Goal: Task Accomplishment & Management: Manage account settings

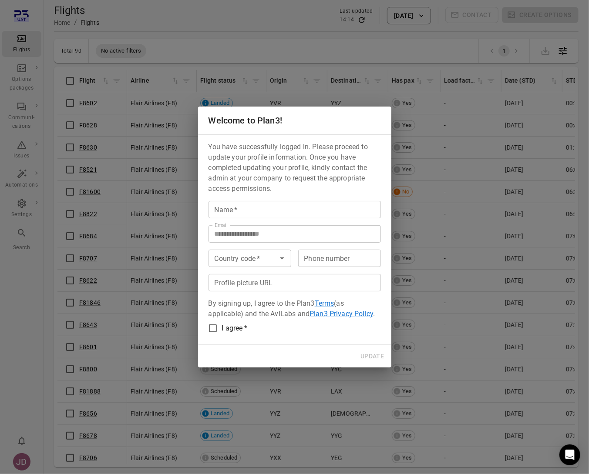
click at [230, 210] on input "Name   *" at bounding box center [294, 209] width 172 height 17
type input "*"
type input "**********"
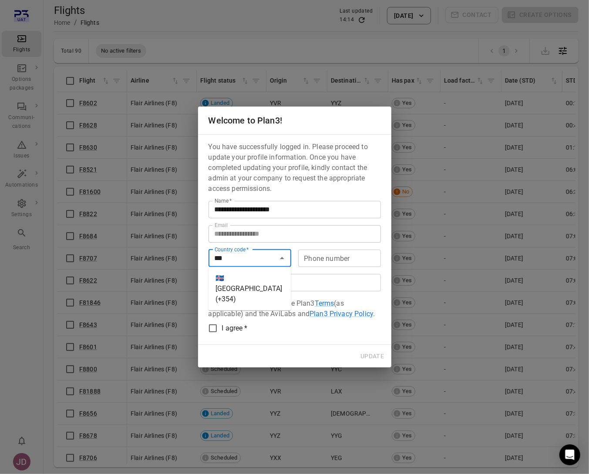
click at [241, 281] on li "🇮🇸 [GEOGRAPHIC_DATA] (+354)" at bounding box center [249, 289] width 83 height 37
type input "*********"
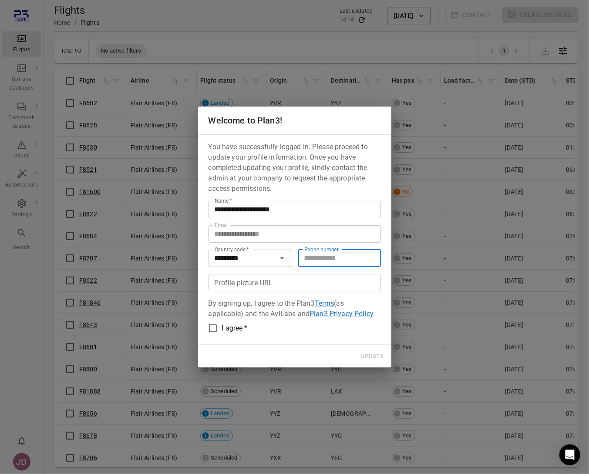
click at [318, 261] on input "Phone number" at bounding box center [339, 258] width 83 height 17
type input "*******"
click at [372, 355] on button "Update" at bounding box center [372, 356] width 30 height 16
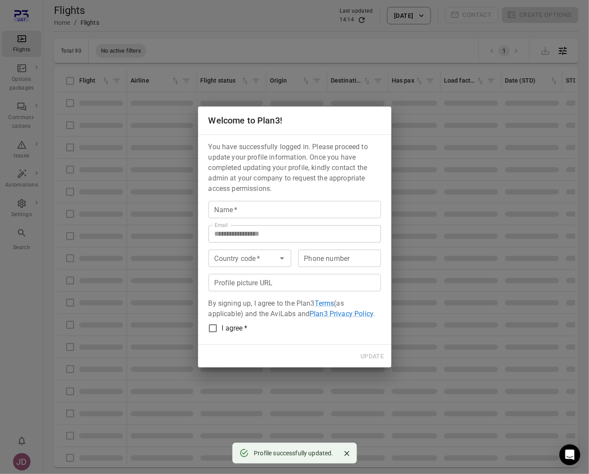
type input "**********"
type input "*********"
type input "*******"
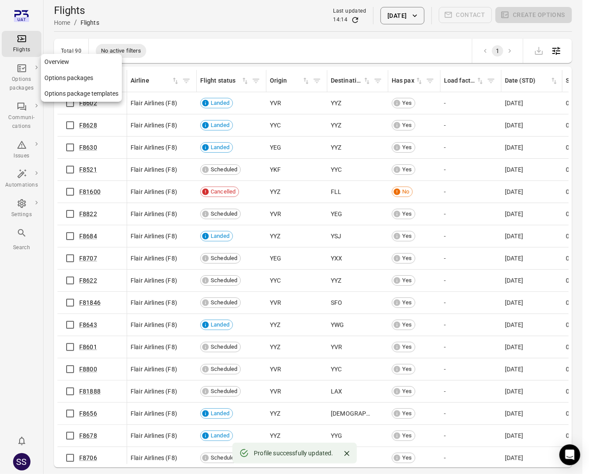
click at [22, 77] on div "Options packages" at bounding box center [21, 83] width 33 height 17
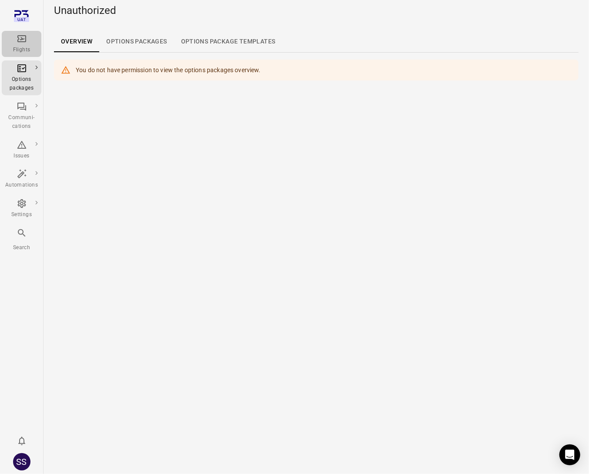
click at [14, 46] on div "Flights" at bounding box center [21, 50] width 33 height 9
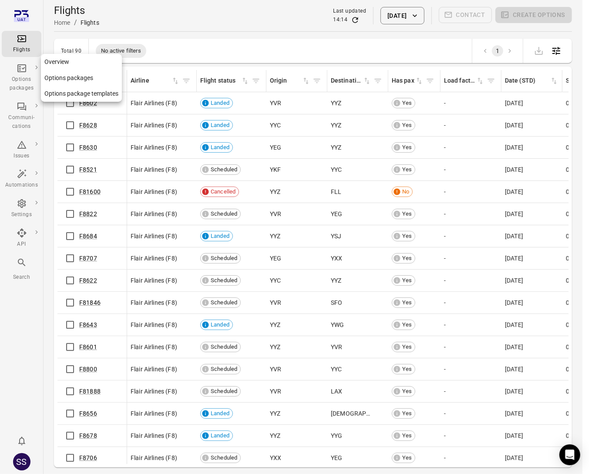
click at [23, 79] on div "Options packages" at bounding box center [21, 83] width 33 height 17
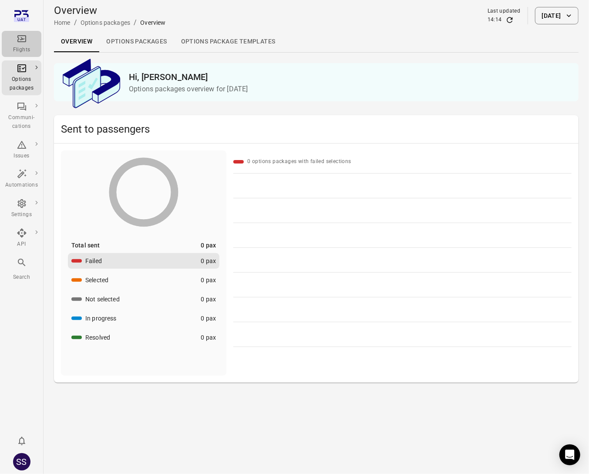
click at [24, 50] on div "Flights" at bounding box center [21, 50] width 33 height 9
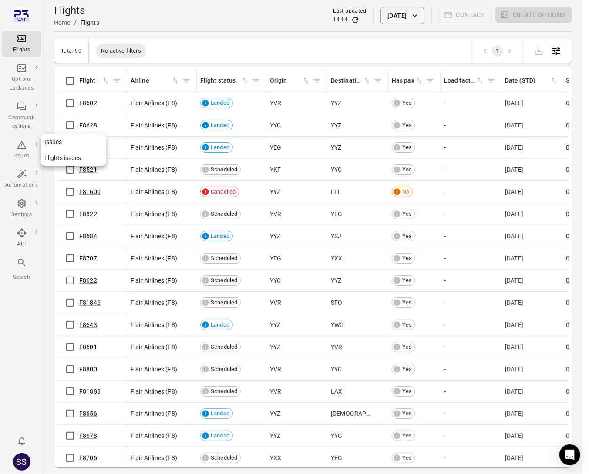
click at [28, 147] on div "Issues" at bounding box center [21, 150] width 33 height 21
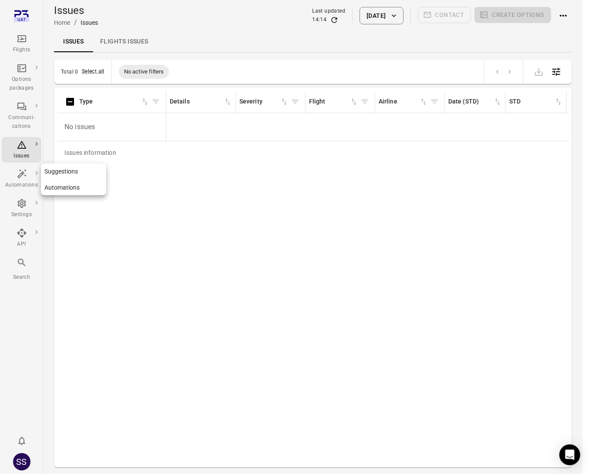
click at [30, 183] on div "Automations" at bounding box center [21, 185] width 33 height 9
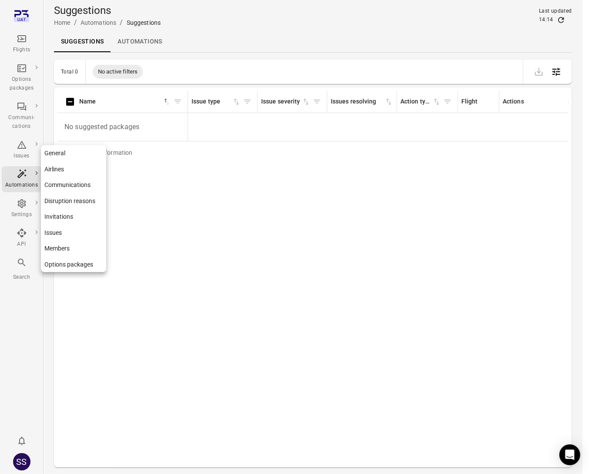
click at [26, 205] on icon "Main navigation" at bounding box center [22, 203] width 10 height 10
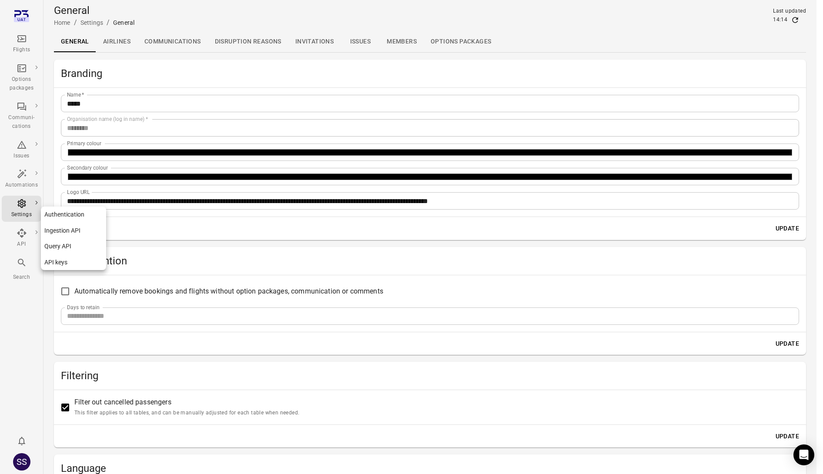
click at [22, 243] on div "API" at bounding box center [21, 244] width 33 height 9
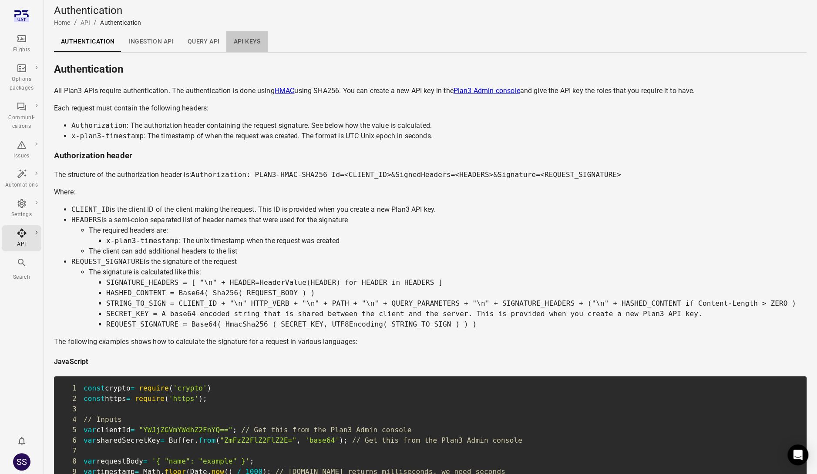
click at [238, 40] on link "API keys" at bounding box center [246, 41] width 41 height 21
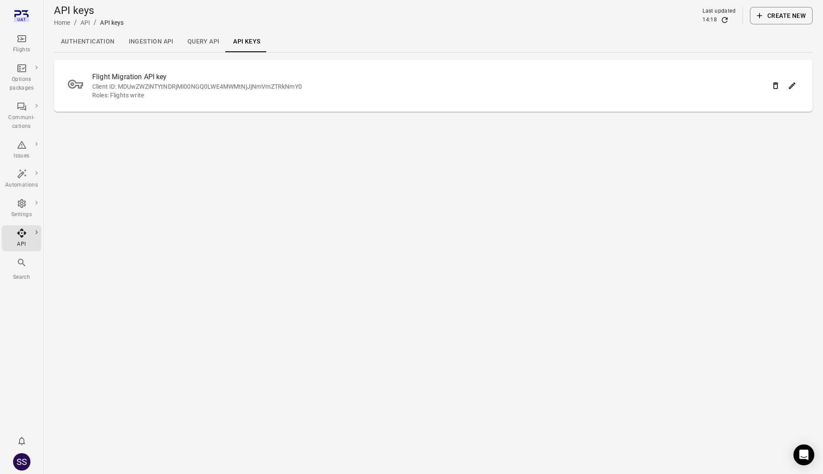
click at [204, 37] on link "Query API" at bounding box center [204, 41] width 46 height 21
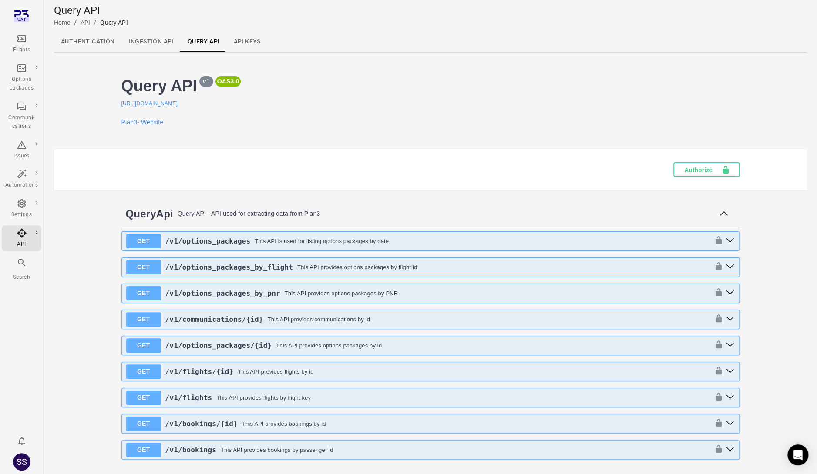
click at [139, 43] on link "Ingestion API" at bounding box center [151, 41] width 59 height 21
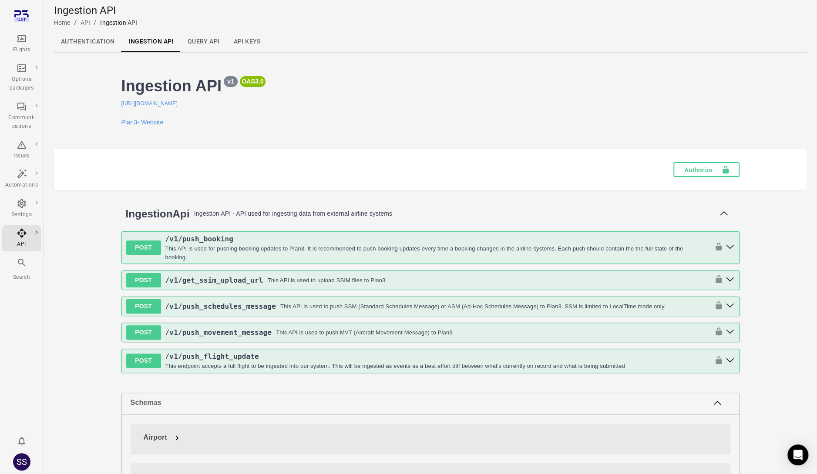
click at [78, 41] on link "Authentication" at bounding box center [88, 41] width 68 height 21
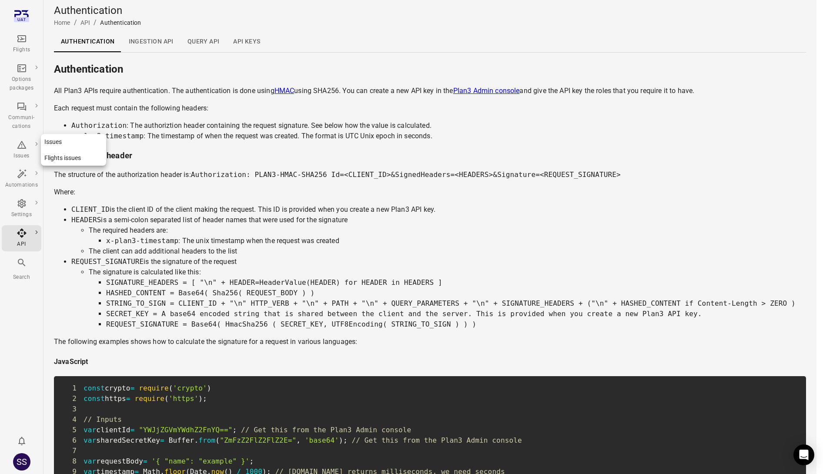
click at [23, 147] on icon "Main navigation" at bounding box center [22, 145] width 10 height 10
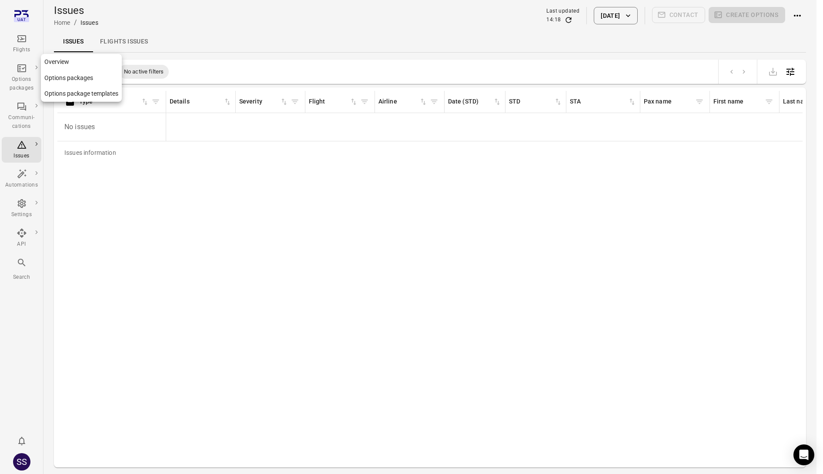
click at [26, 69] on icon "Main navigation" at bounding box center [22, 68] width 10 height 10
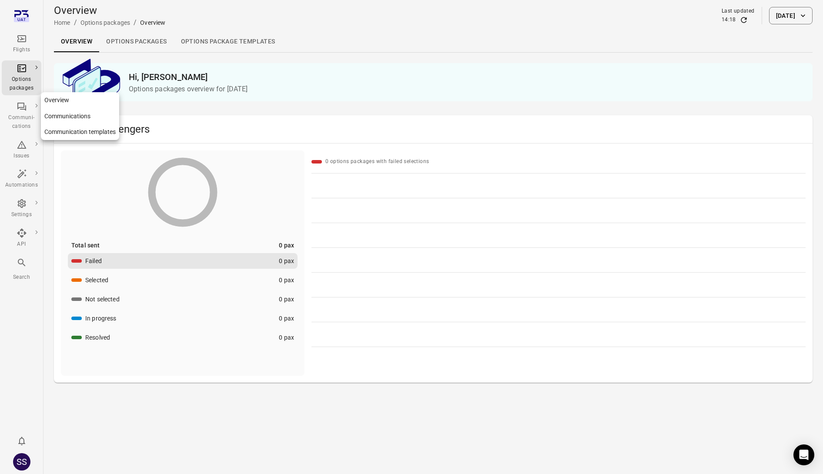
click at [15, 111] on div "Communi-cations" at bounding box center [21, 116] width 33 height 30
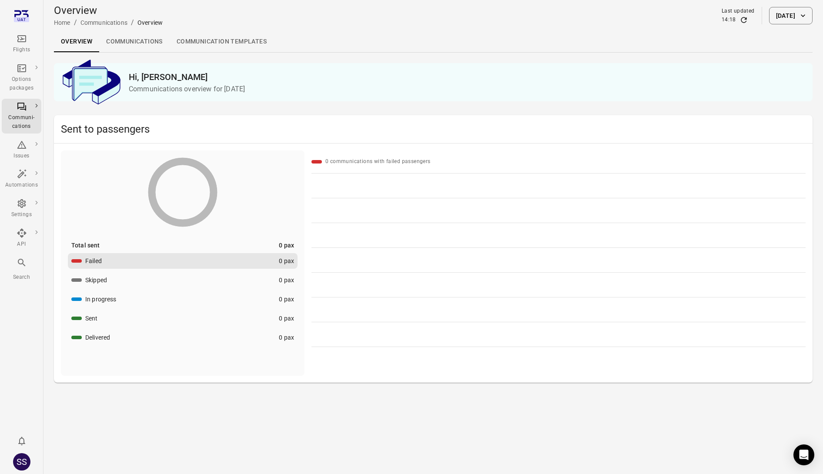
click at [225, 36] on link "Communication templates" at bounding box center [222, 41] width 104 height 21
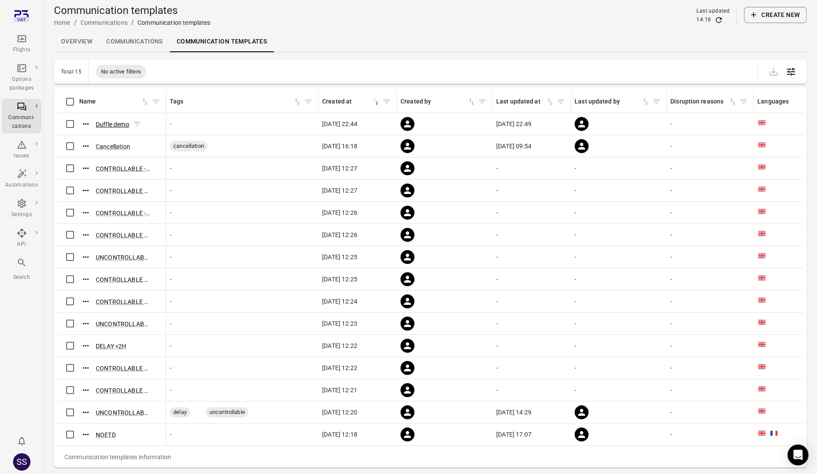
click at [119, 124] on button "Duffle demo" at bounding box center [112, 124] width 33 height 9
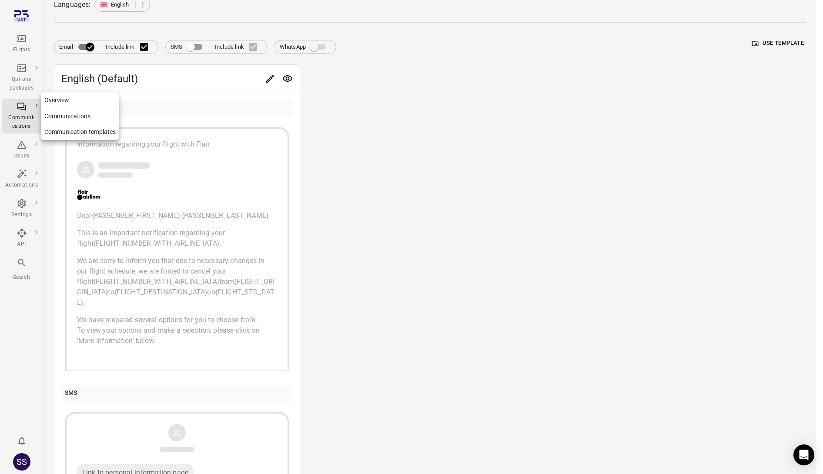
click at [20, 106] on icon "Main navigation" at bounding box center [22, 106] width 10 height 10
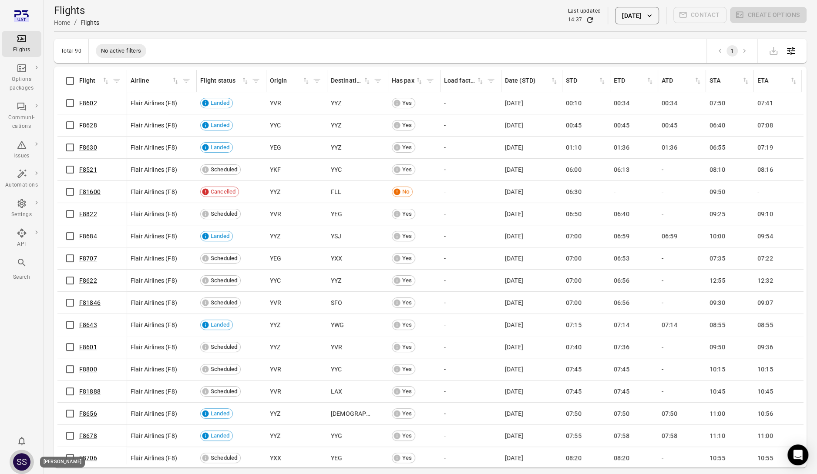
click at [23, 463] on div "SS" at bounding box center [21, 461] width 17 height 17
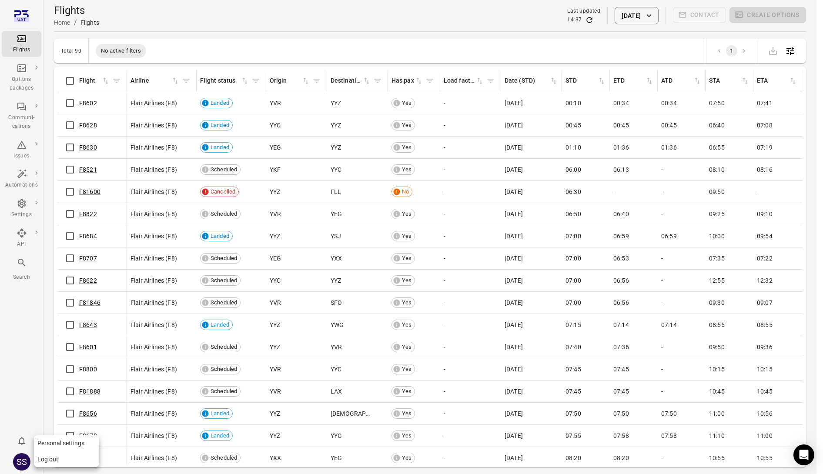
click at [29, 366] on div at bounding box center [411, 237] width 823 height 474
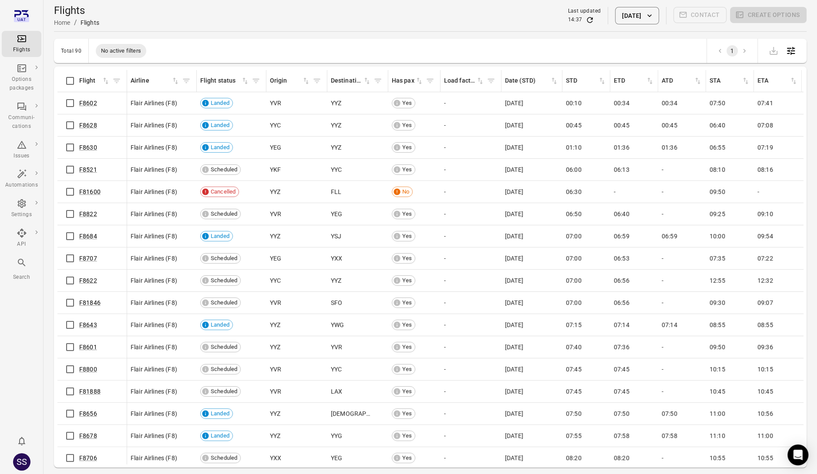
click at [22, 348] on div "Flights Options packages Communi-cations Issues Automations Settings API Search…" at bounding box center [22, 237] width 44 height 474
click at [25, 328] on div "Flights Options packages Communi-cations Issues Automations Settings API Search…" at bounding box center [22, 237] width 44 height 474
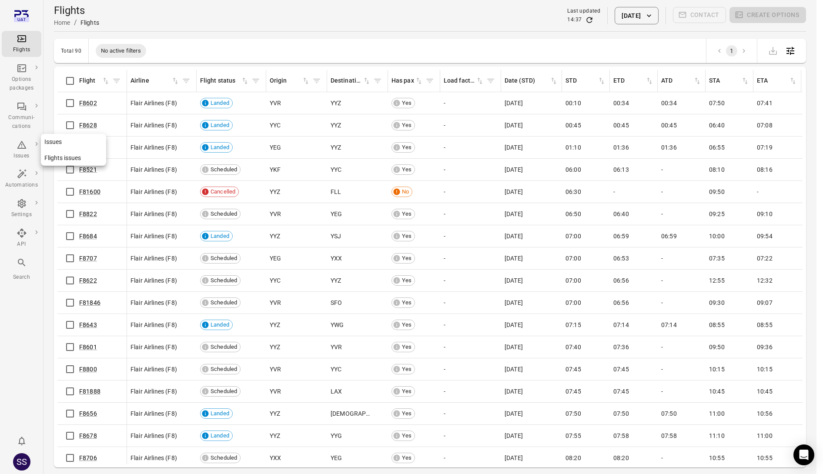
click at [17, 153] on div "Issues" at bounding box center [21, 156] width 33 height 9
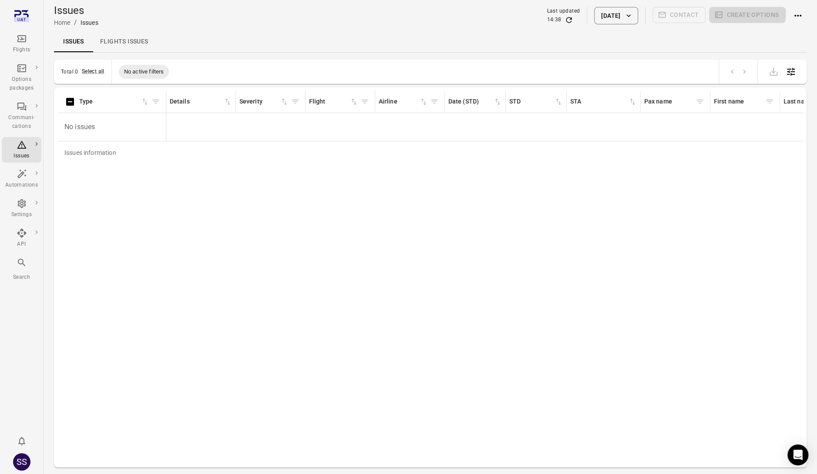
click at [21, 33] on icon "Main navigation" at bounding box center [22, 38] width 10 height 10
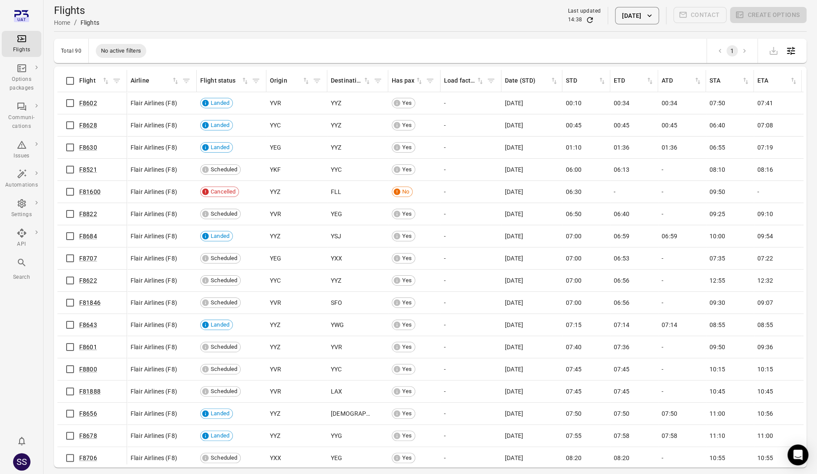
click at [620, 17] on button "[DATE]" at bounding box center [637, 15] width 44 height 17
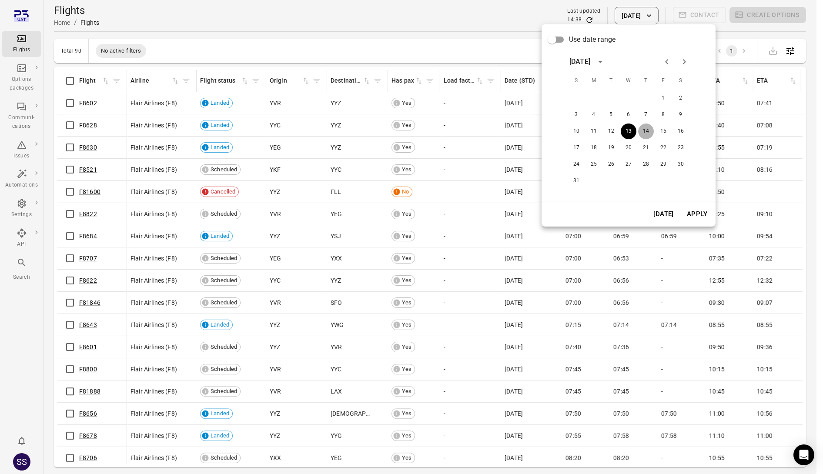
click at [648, 132] on button "14" at bounding box center [646, 132] width 16 height 16
click at [695, 218] on button "Apply" at bounding box center [697, 214] width 30 height 18
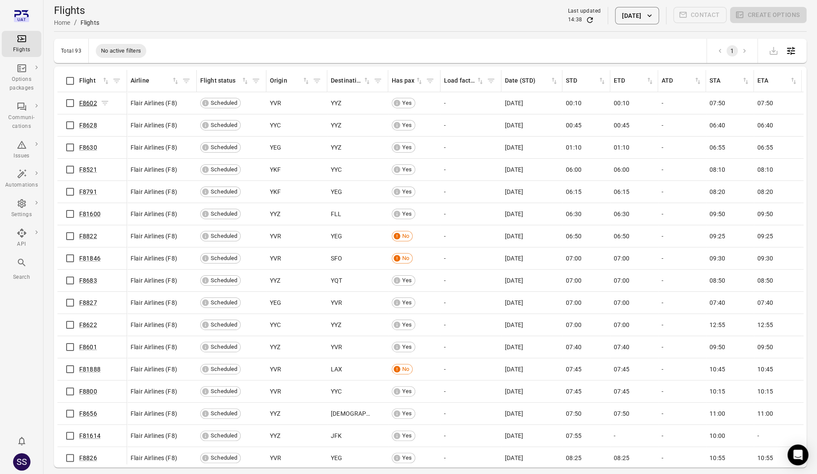
click at [83, 104] on link "F8602" at bounding box center [88, 103] width 18 height 7
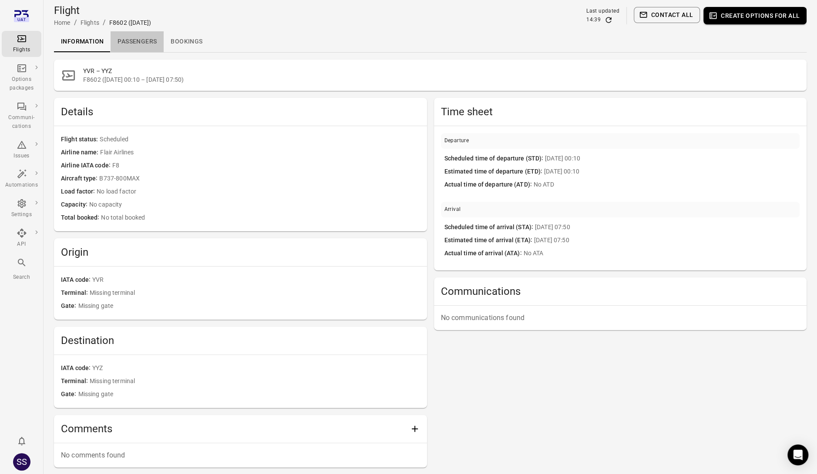
click at [130, 40] on link "Passengers" at bounding box center [136, 41] width 53 height 21
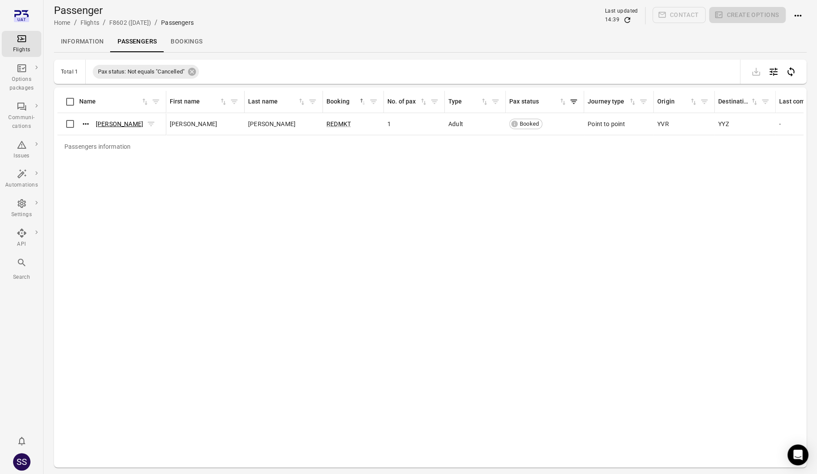
click at [113, 127] on link "[PERSON_NAME]" at bounding box center [119, 123] width 47 height 7
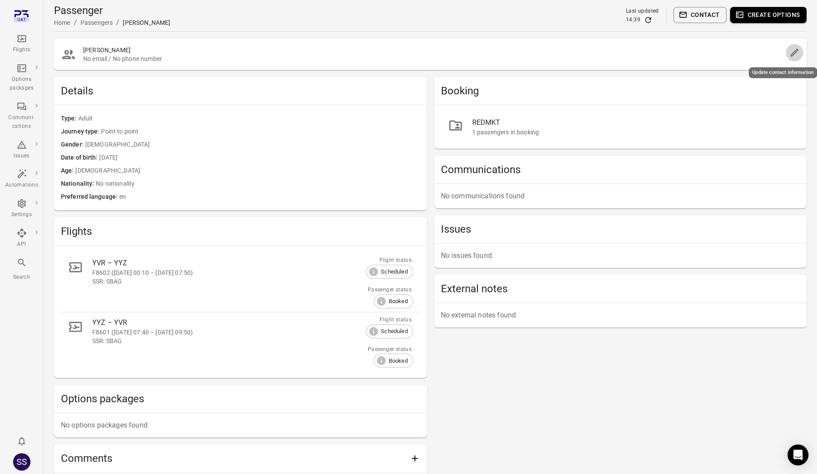
click at [792, 52] on icon "Edit" at bounding box center [794, 52] width 10 height 10
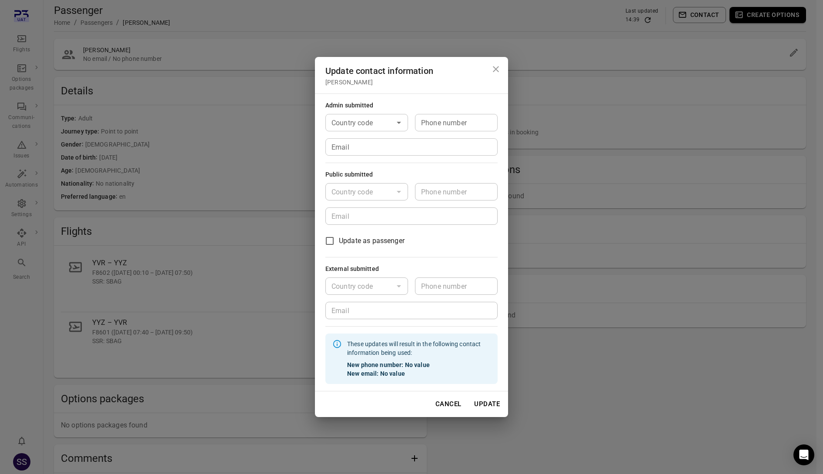
click at [366, 120] on div "Country code Country code" at bounding box center [366, 122] width 83 height 17
click at [354, 144] on li "🇮🇸 [GEOGRAPHIC_DATA] (+354)" at bounding box center [366, 153] width 83 height 37
type input "*********"
click at [438, 117] on div "Phone number Phone number" at bounding box center [456, 122] width 83 height 17
type input "*******"
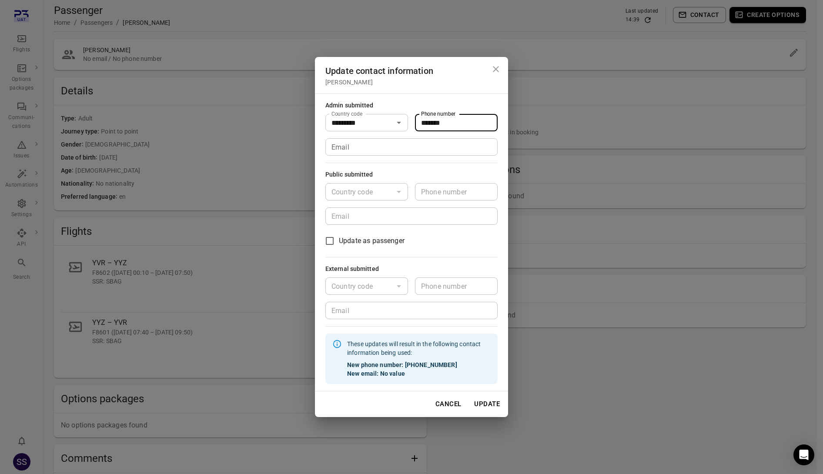
click at [412, 148] on input "Email" at bounding box center [411, 146] width 172 height 17
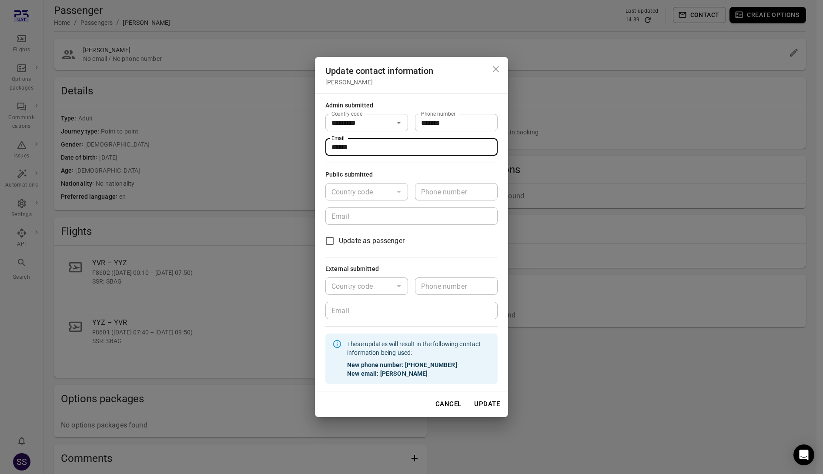
type input "**********"
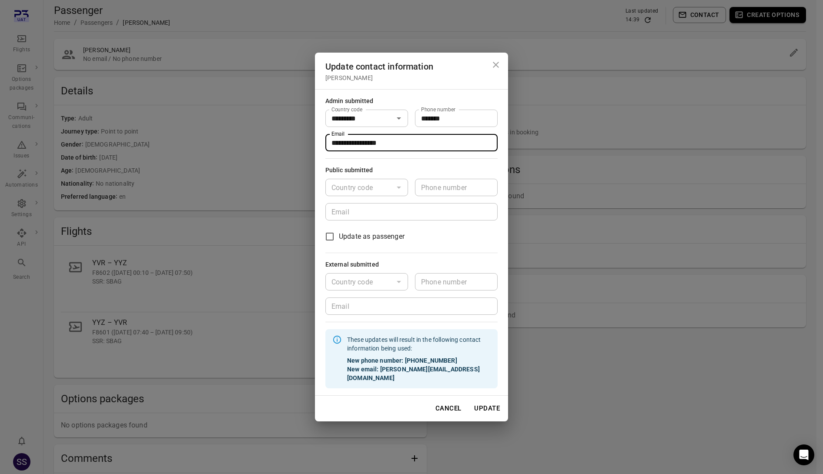
click at [492, 402] on button "Update" at bounding box center [486, 408] width 35 height 18
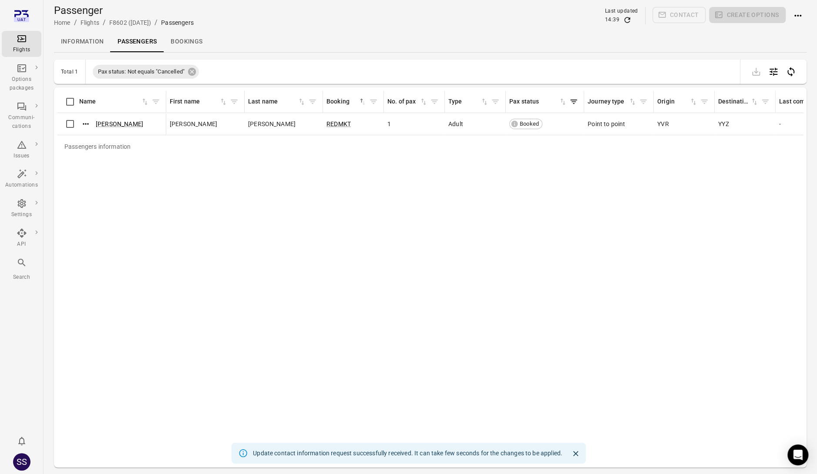
click at [336, 218] on div "Passengers information Name First name Last name Booking sorted ascending No. o…" at bounding box center [429, 277] width 745 height 373
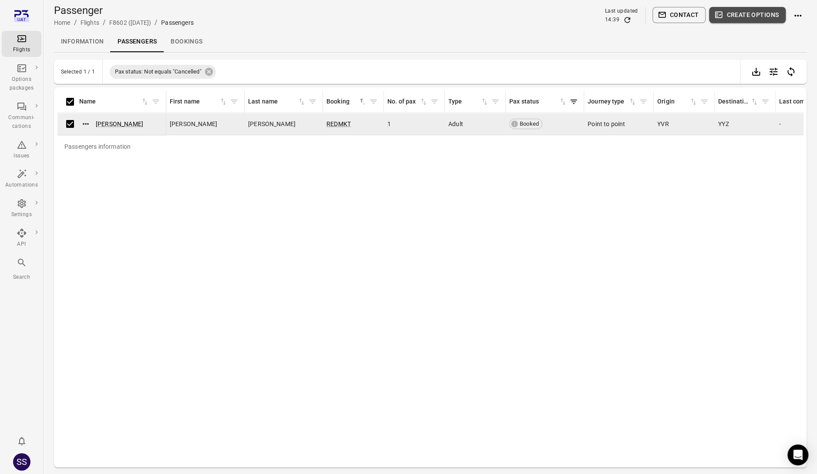
click at [746, 16] on button "Create options" at bounding box center [747, 15] width 77 height 16
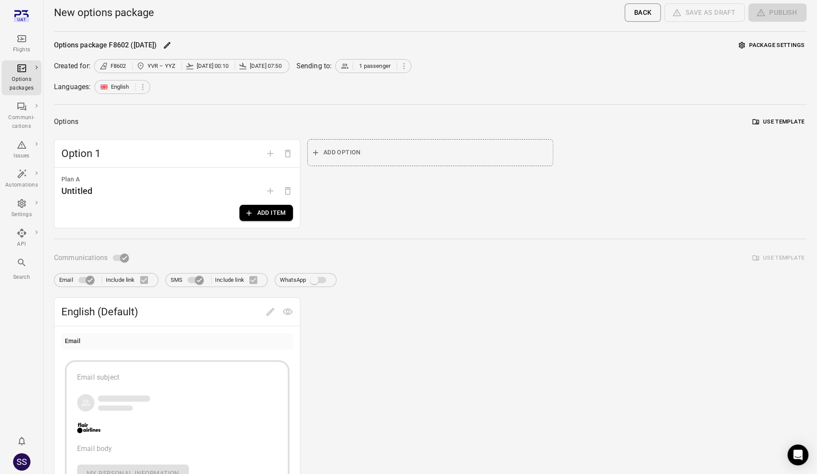
click at [775, 118] on button "Use template" at bounding box center [778, 121] width 56 height 13
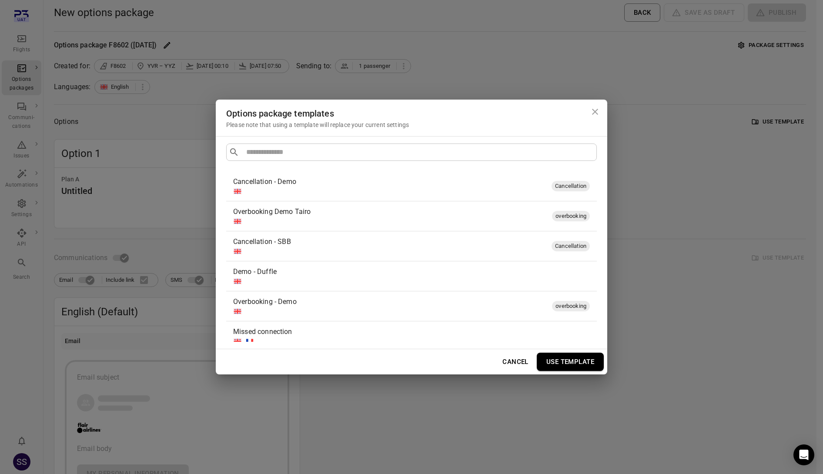
click at [333, 272] on div "Demo - Duffle" at bounding box center [409, 272] width 353 height 10
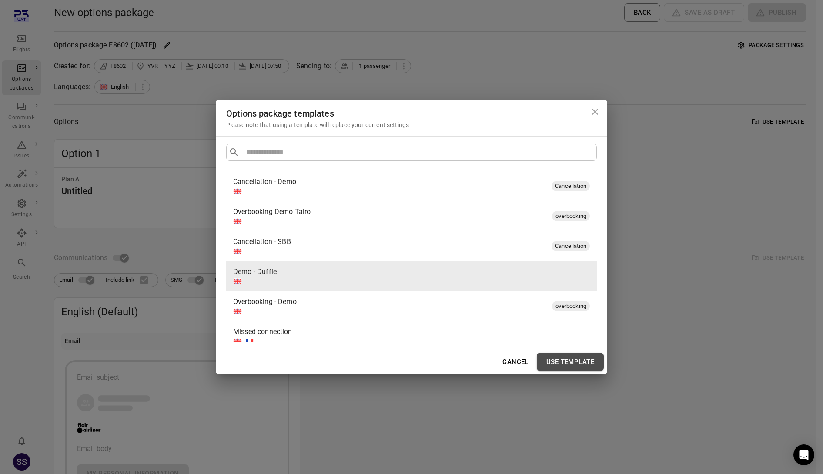
click at [544, 358] on button "Use template" at bounding box center [570, 362] width 67 height 18
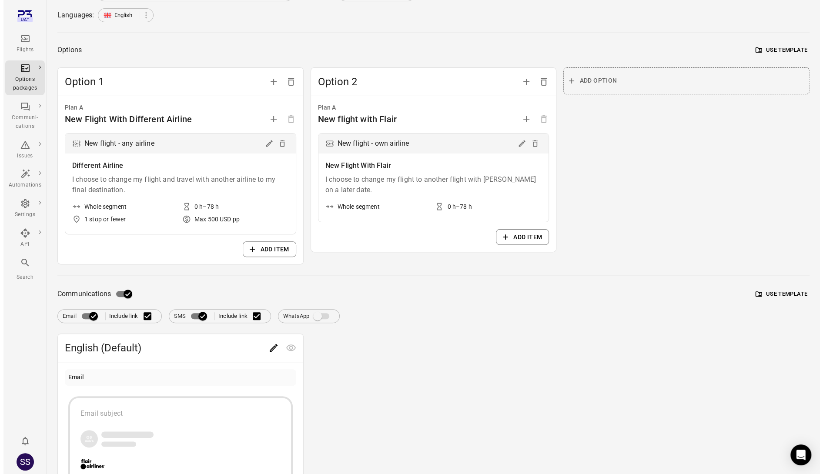
scroll to position [174, 0]
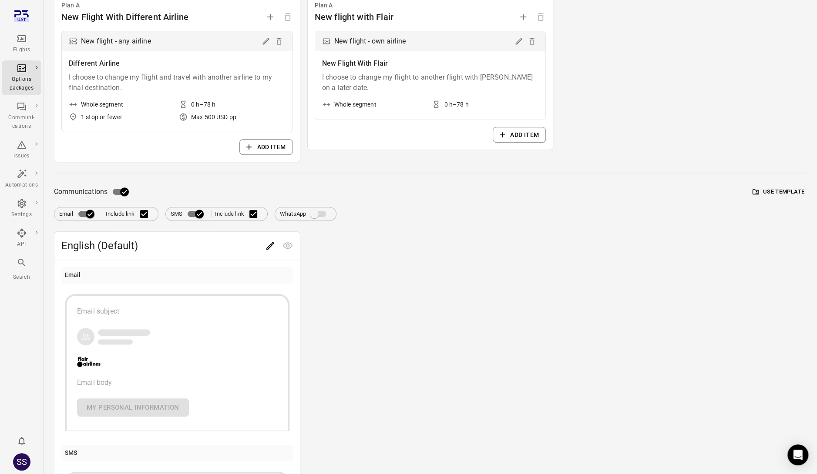
click at [783, 187] on button "Use template" at bounding box center [778, 191] width 56 height 13
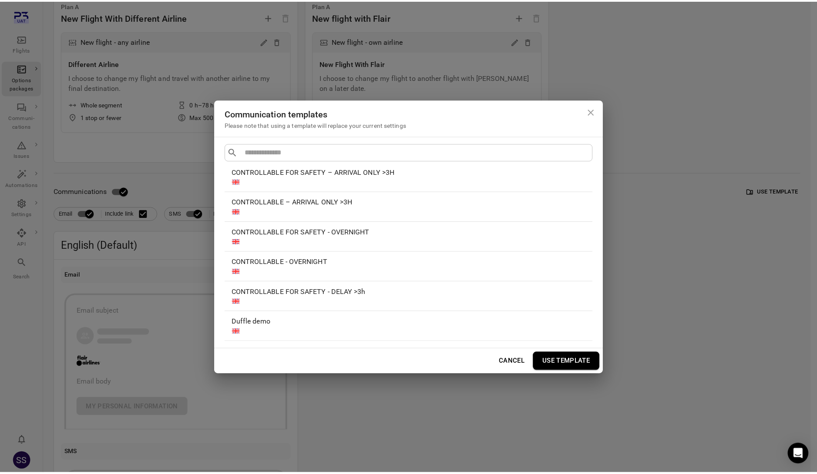
scroll to position [87, 0]
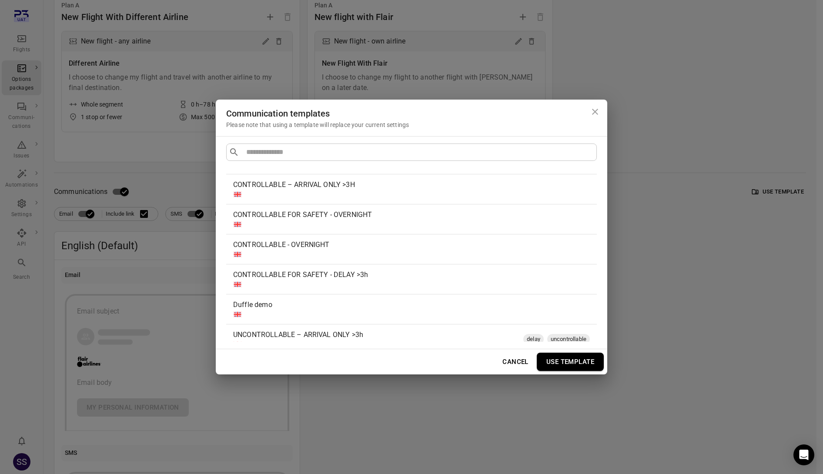
click at [409, 300] on div "Duffle demo" at bounding box center [409, 305] width 353 height 10
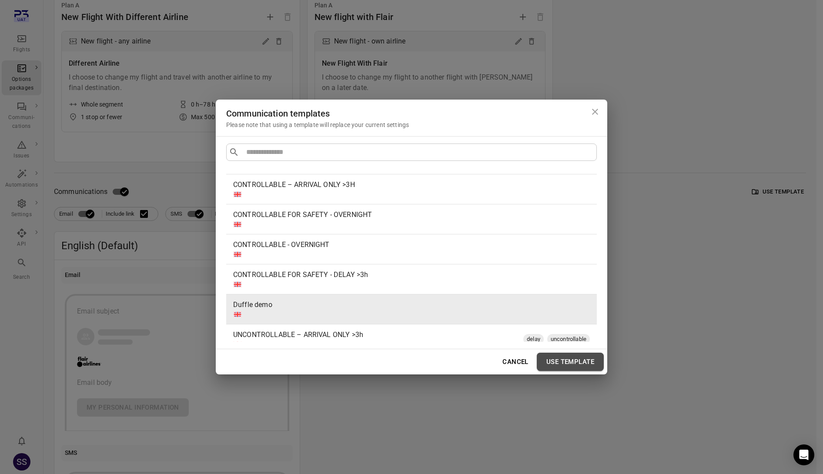
click at [545, 361] on button "Use template" at bounding box center [570, 362] width 67 height 18
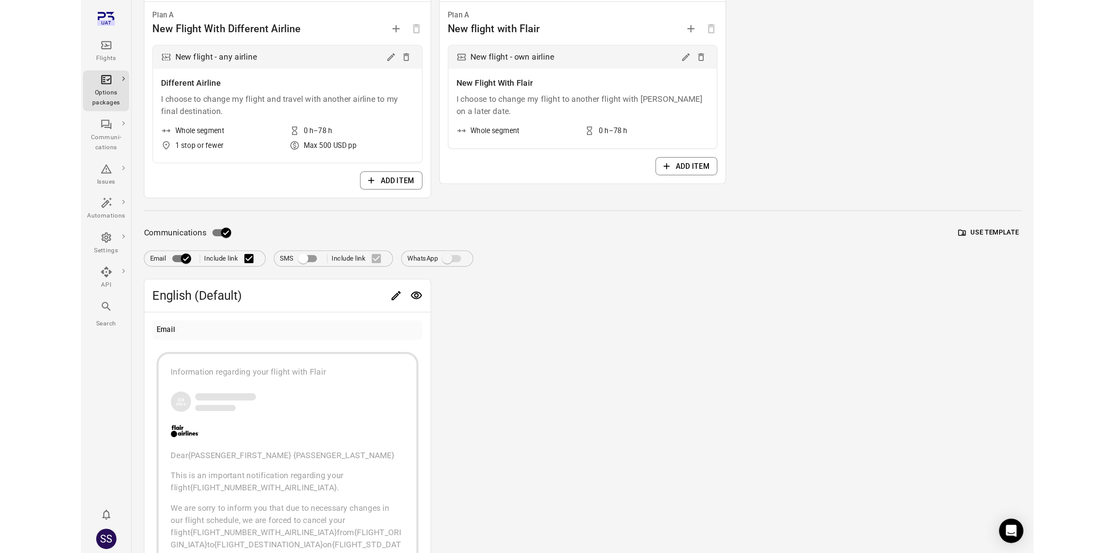
scroll to position [0, 0]
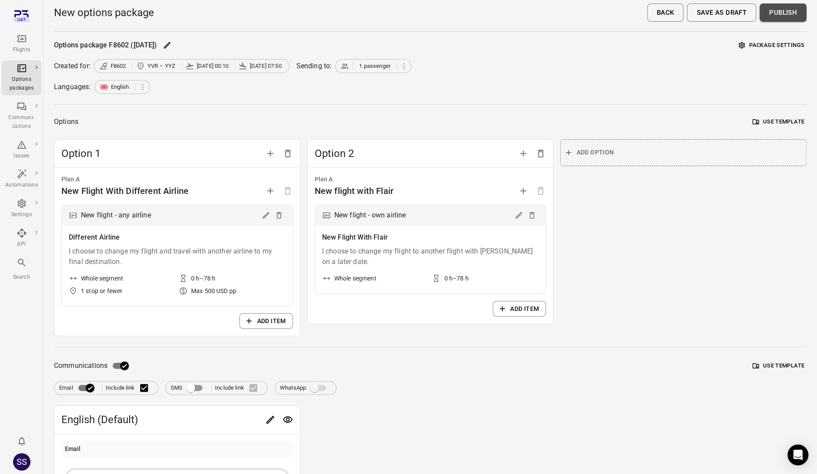
click at [778, 10] on button "Publish" at bounding box center [782, 12] width 47 height 18
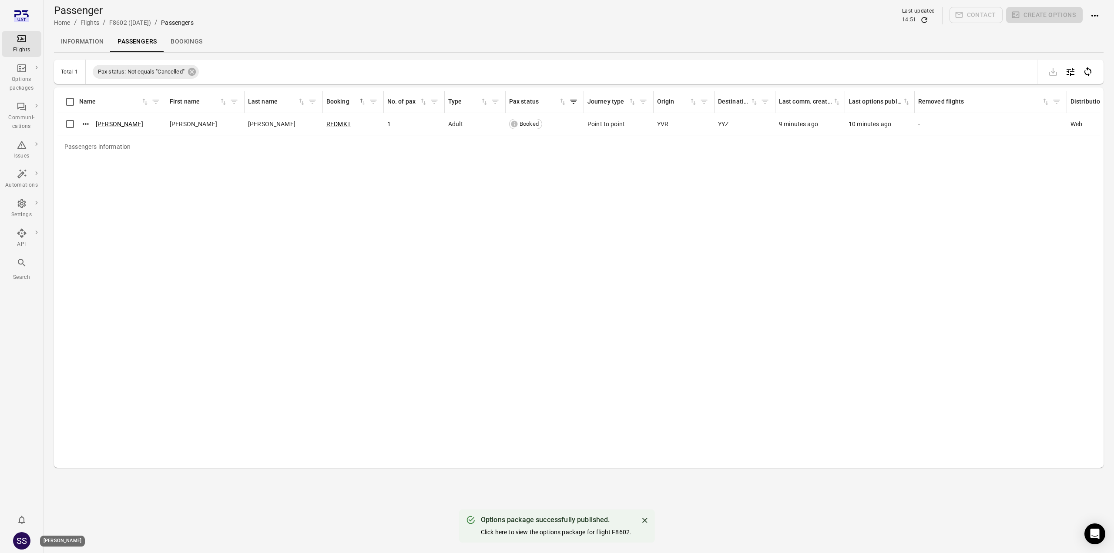
click at [23, 474] on div "SS" at bounding box center [21, 540] width 17 height 17
click at [55, 474] on button "Log out" at bounding box center [66, 538] width 65 height 16
